Goal: Navigation & Orientation: Find specific page/section

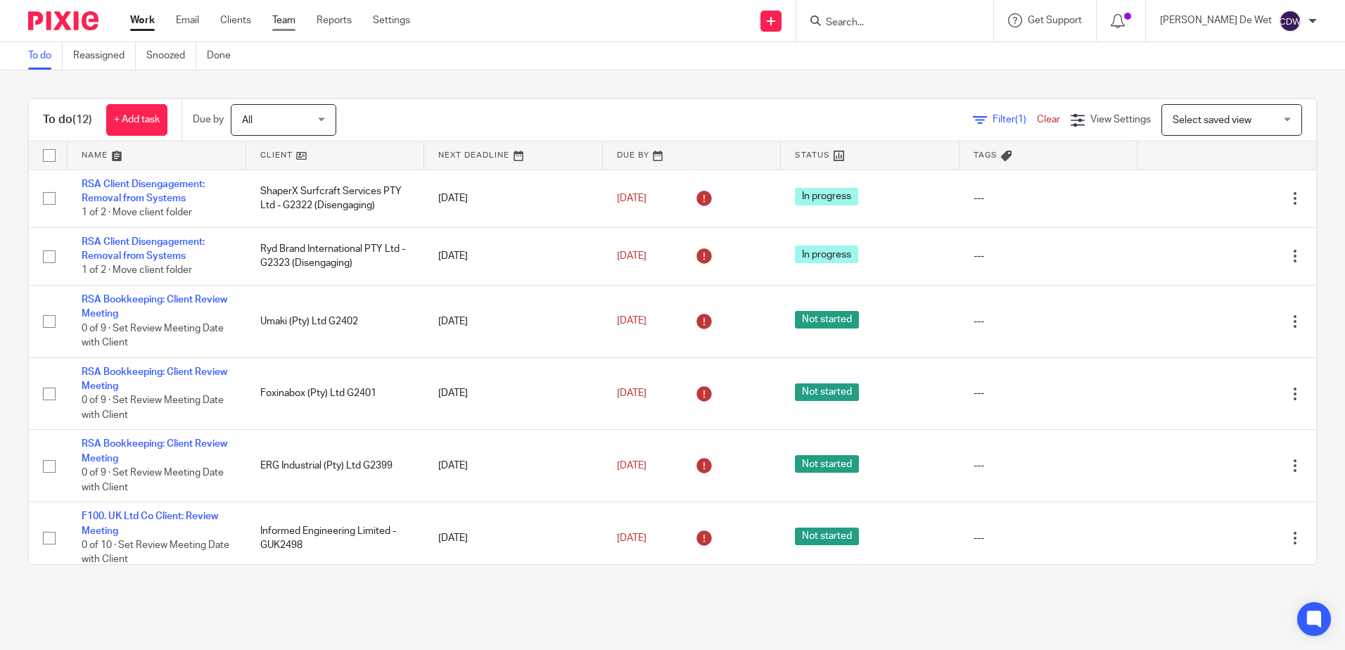
click at [280, 24] on link "Team" at bounding box center [283, 20] width 23 height 14
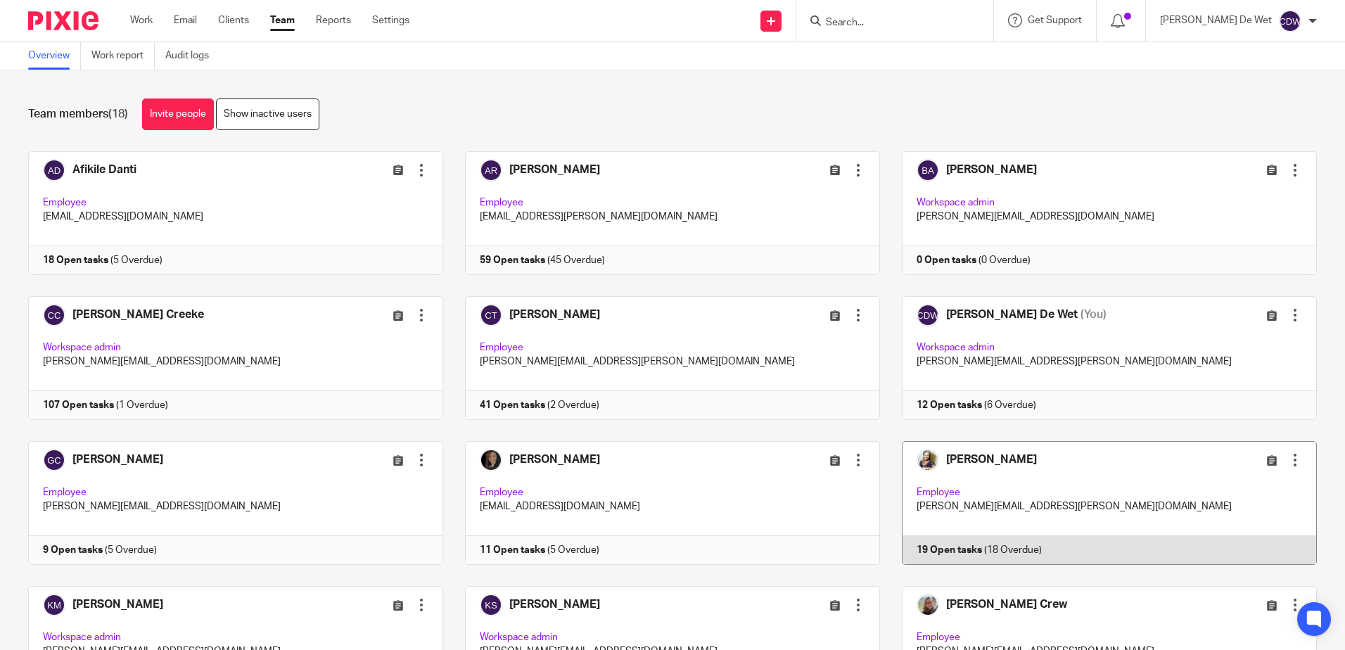
click at [1095, 489] on link at bounding box center [1098, 503] width 437 height 124
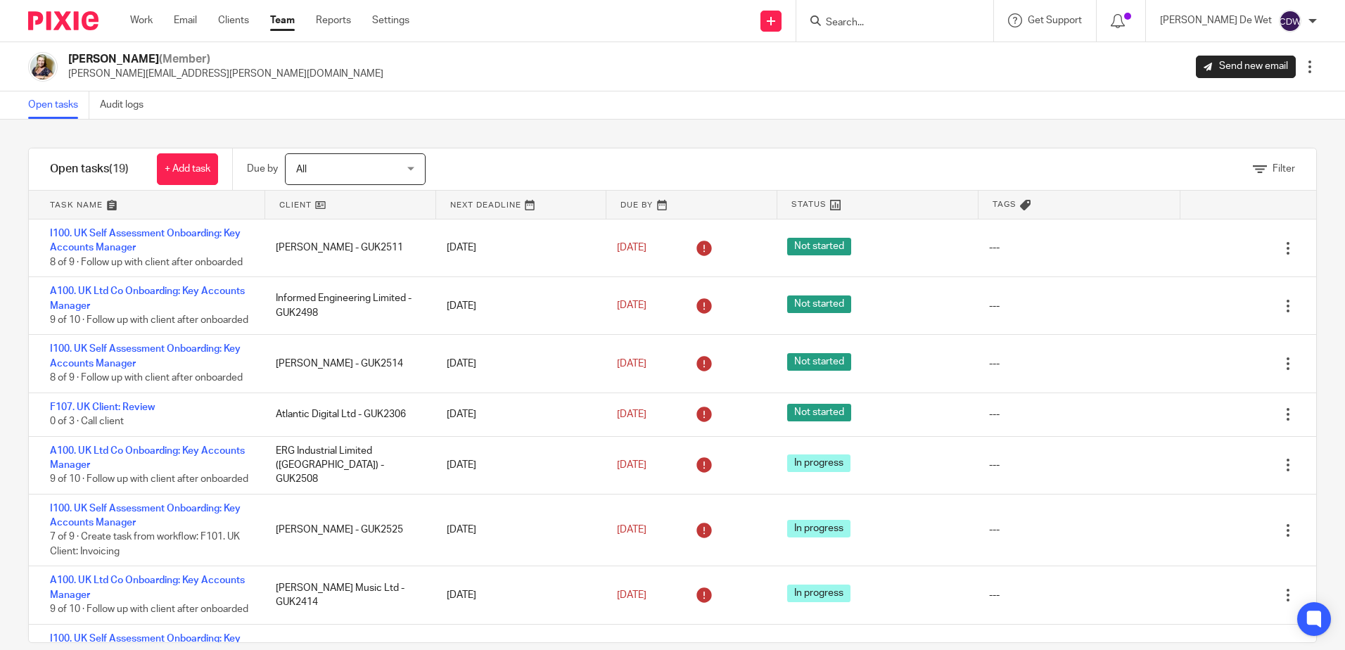
click at [89, 208] on link at bounding box center [147, 205] width 236 height 28
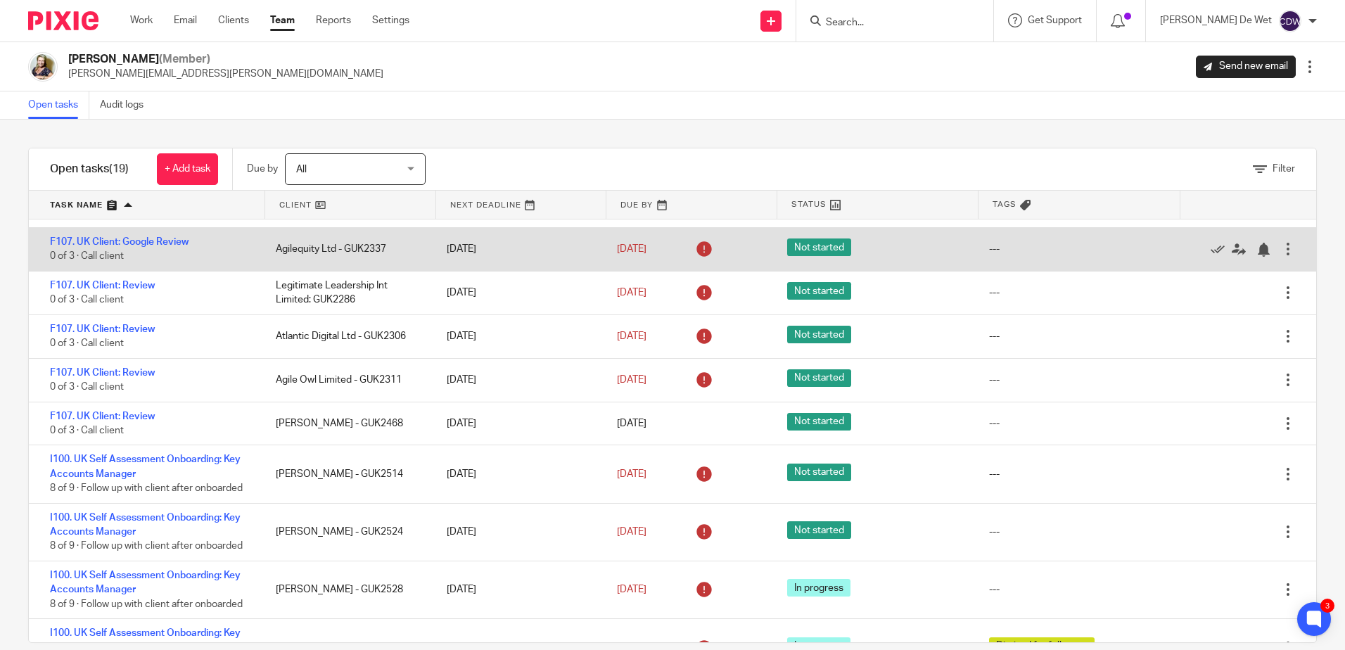
scroll to position [281, 0]
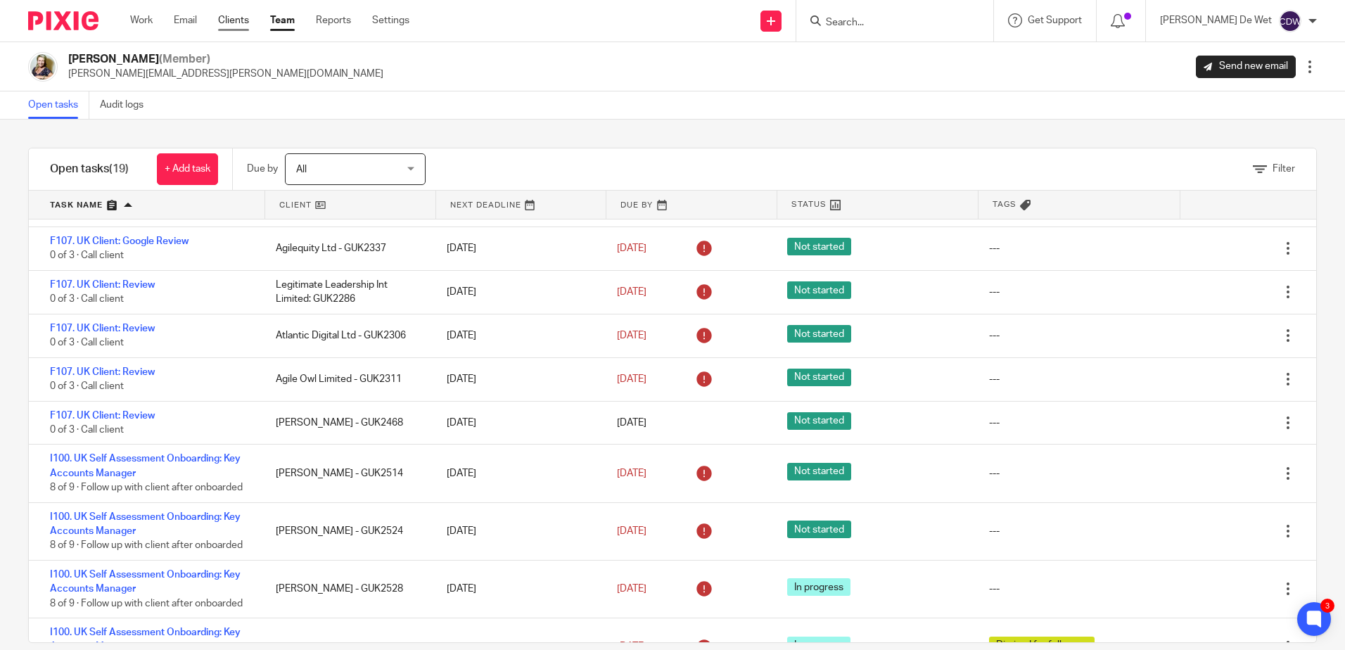
drag, startPoint x: 240, startPoint y: 20, endPoint x: 244, endPoint y: 27, distance: 8.2
click at [240, 20] on link "Clients" at bounding box center [233, 20] width 31 height 14
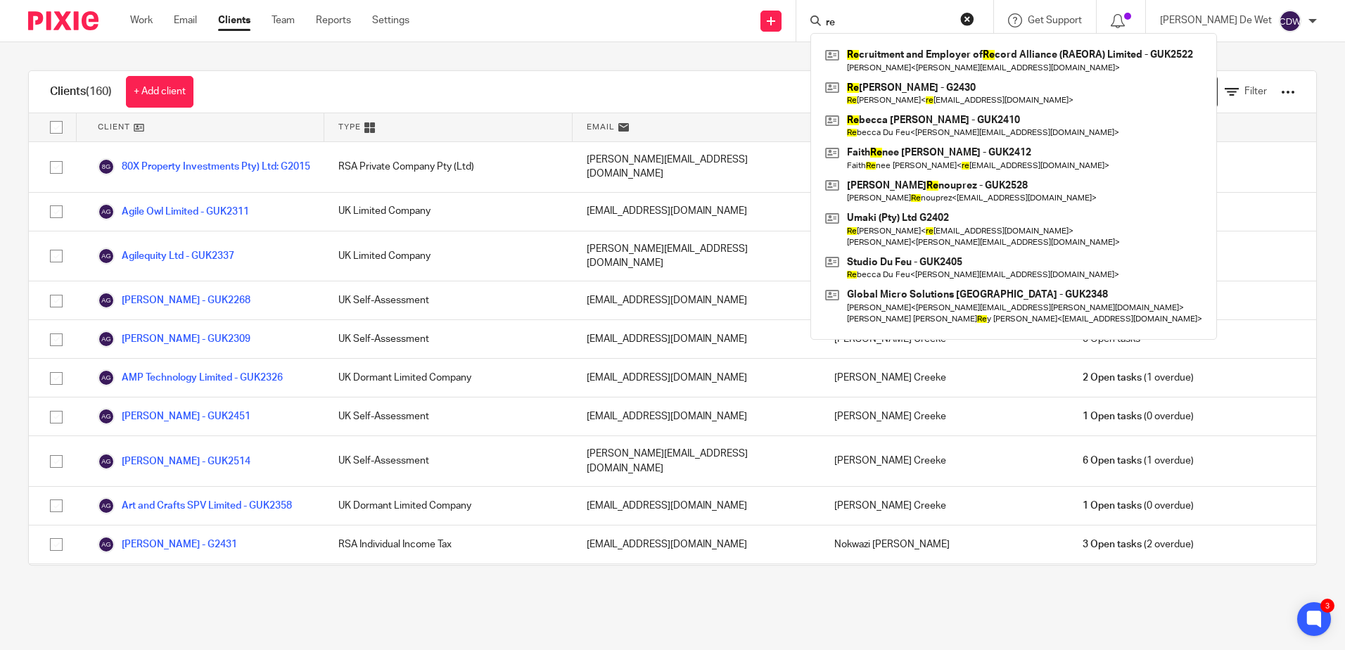
type input "re"
